Goal: Transaction & Acquisition: Purchase product/service

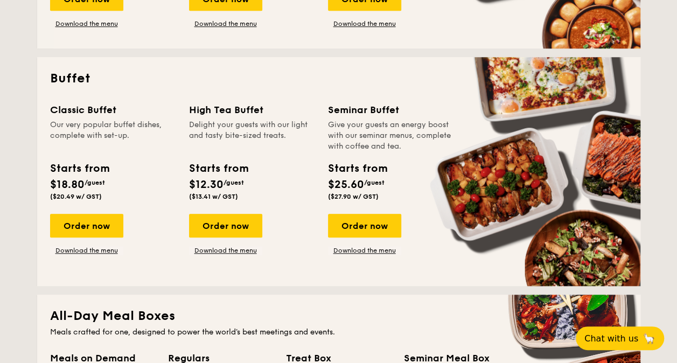
scroll to position [431, 0]
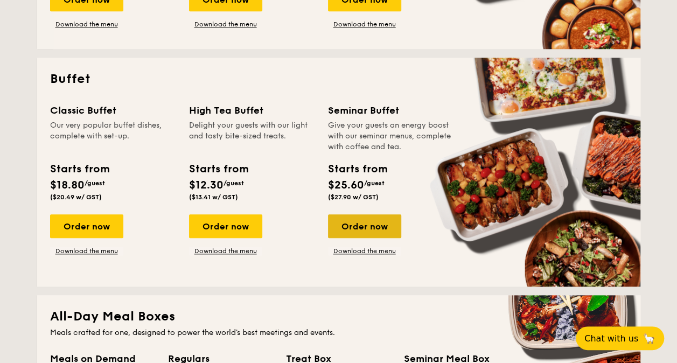
click at [369, 230] on div "Order now" at bounding box center [364, 226] width 73 height 24
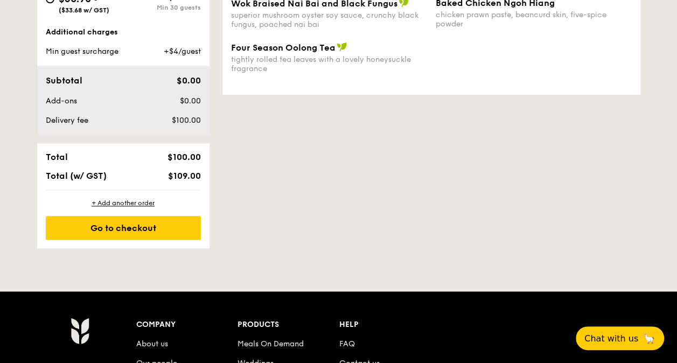
scroll to position [377, 0]
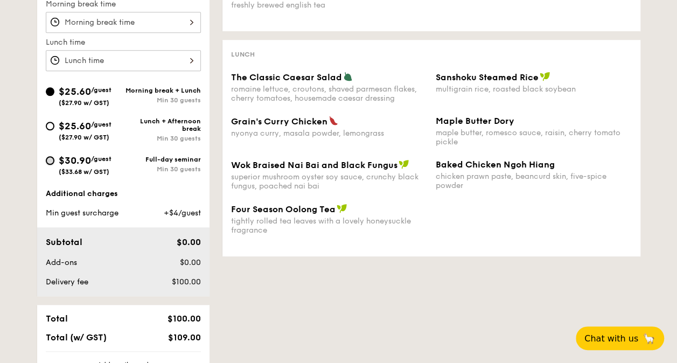
click at [48, 160] on input "$30.90 /guest ($33.68 w/ GST) Full-day seminar Min 30 guests" at bounding box center [50, 160] width 9 height 9
radio input "true"
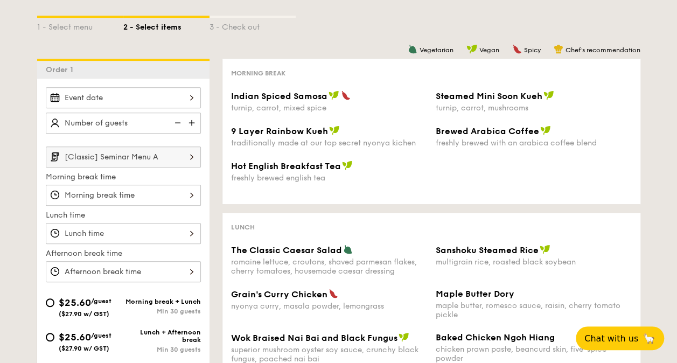
scroll to position [162, 0]
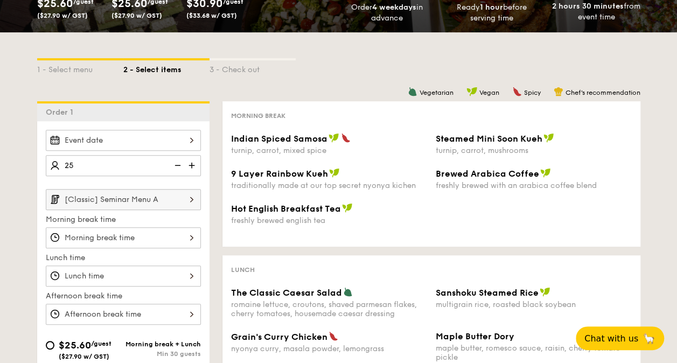
type input "25 guests"
click at [83, 135] on div at bounding box center [123, 140] width 155 height 21
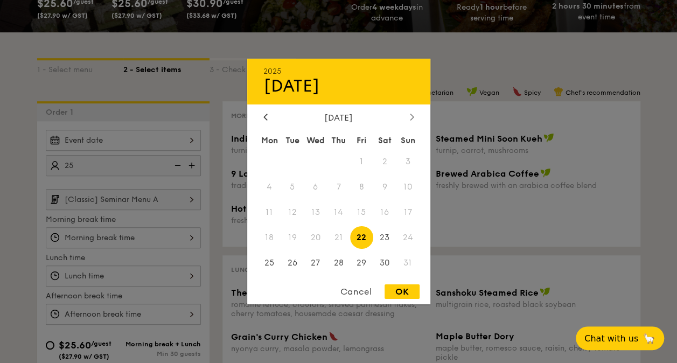
click at [410, 114] on icon at bounding box center [412, 116] width 4 height 7
click at [317, 162] on span "3" at bounding box center [315, 161] width 23 height 23
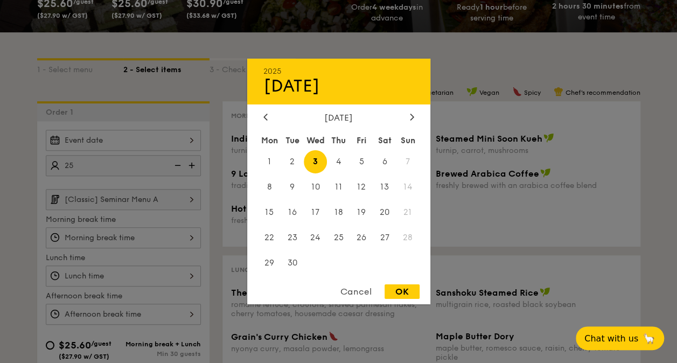
click at [396, 294] on div "OK" at bounding box center [402, 291] width 35 height 15
type input "[DATE]"
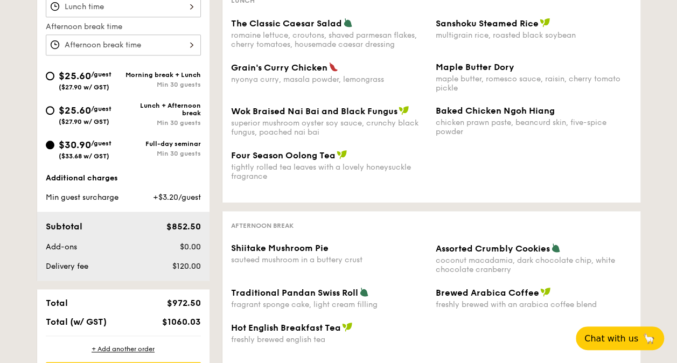
scroll to position [269, 0]
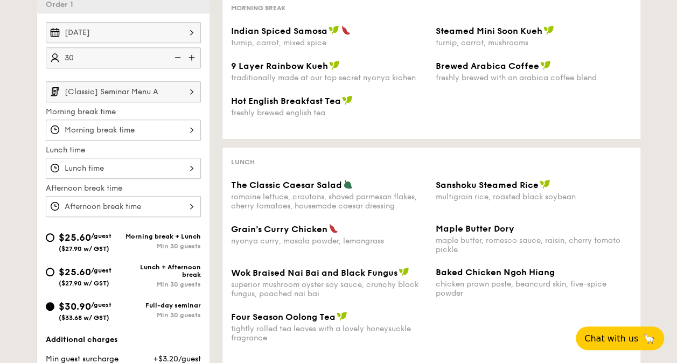
type input "30 guests"
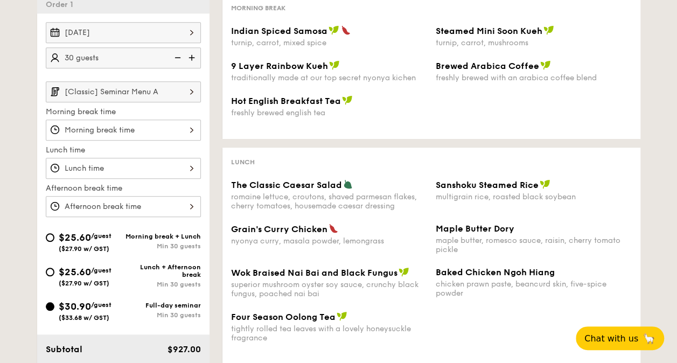
click at [19, 103] on div "1 - Select menu 2 - Select items 3 - Check out Order 1 [DATE] 30 guests [Classi…" at bounding box center [338, 230] width 677 height 611
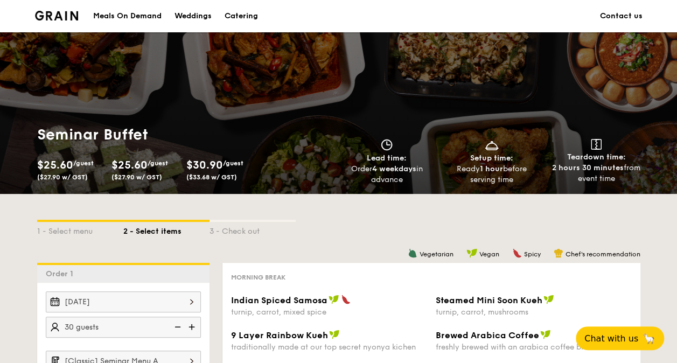
scroll to position [215, 0]
